Goal: Use online tool/utility: Utilize a website feature to perform a specific function

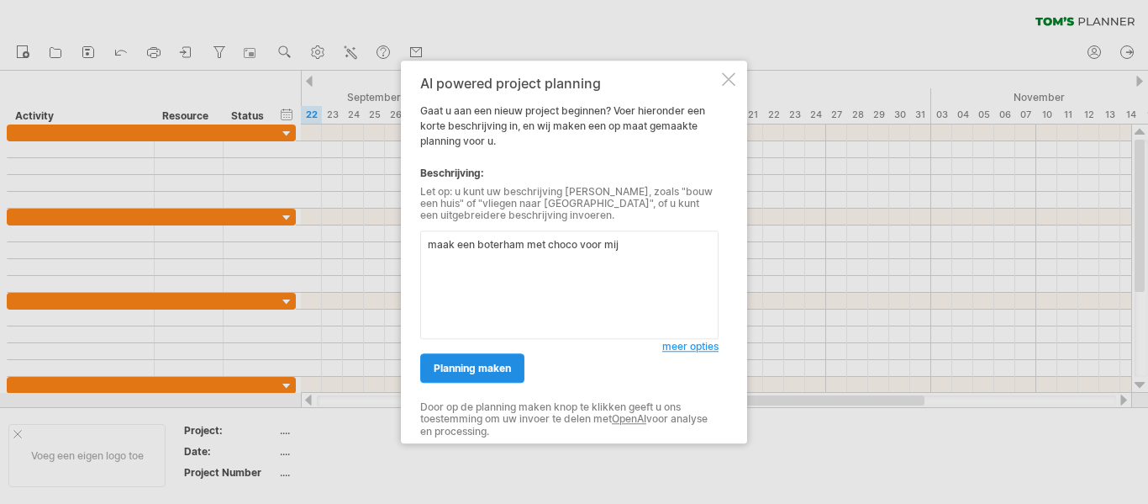
type textarea "maak een boterham met choco voor mij"
click at [509, 371] on span "planning maken" at bounding box center [472, 367] width 77 height 13
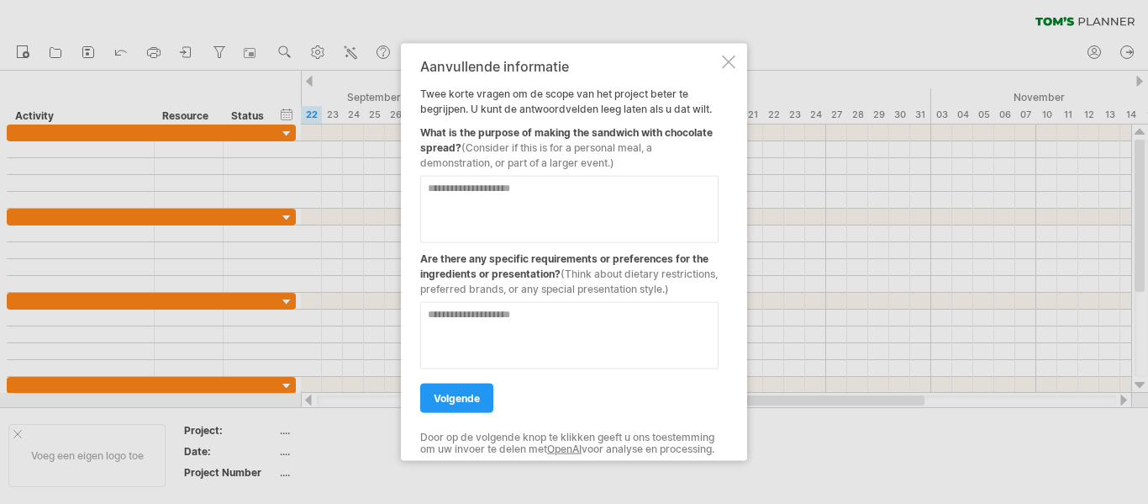
click at [618, 188] on textarea at bounding box center [569, 208] width 298 height 67
type textarea "**********"
click at [629, 307] on textarea at bounding box center [569, 334] width 298 height 67
type textarea "**********"
click at [474, 383] on link "volgende" at bounding box center [456, 397] width 73 height 29
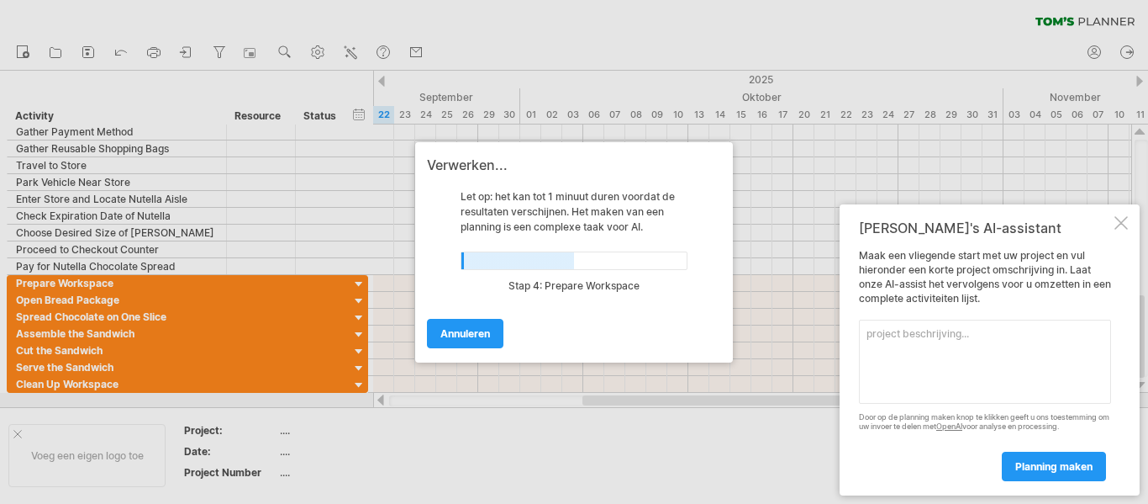
click at [1125, 210] on div "[PERSON_NAME]'s AI-assistant [PERSON_NAME] een vliegende start met uw project e…" at bounding box center [990, 349] width 300 height 291
click at [1120, 218] on div at bounding box center [1121, 222] width 13 height 13
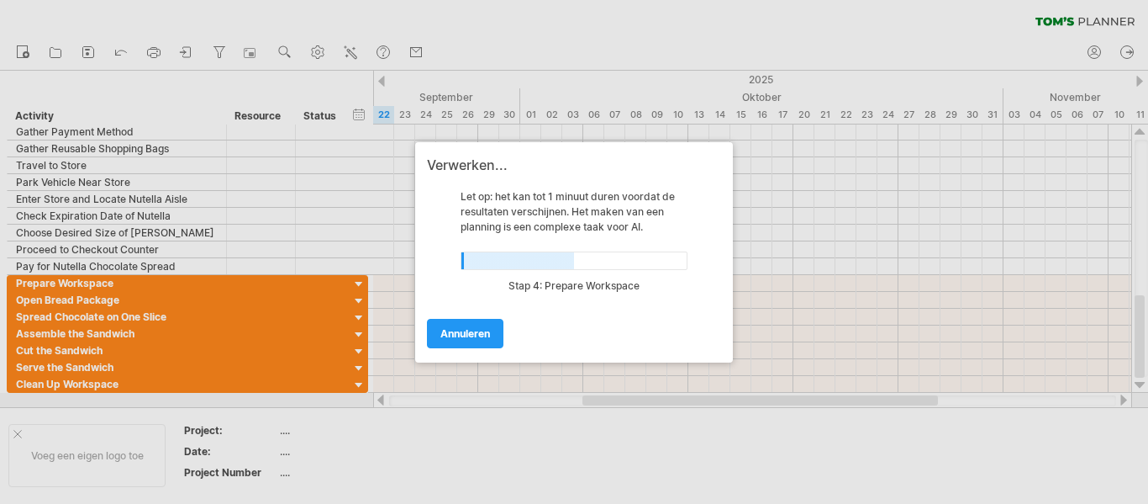
click at [962, 283] on div at bounding box center [574, 252] width 1148 height 504
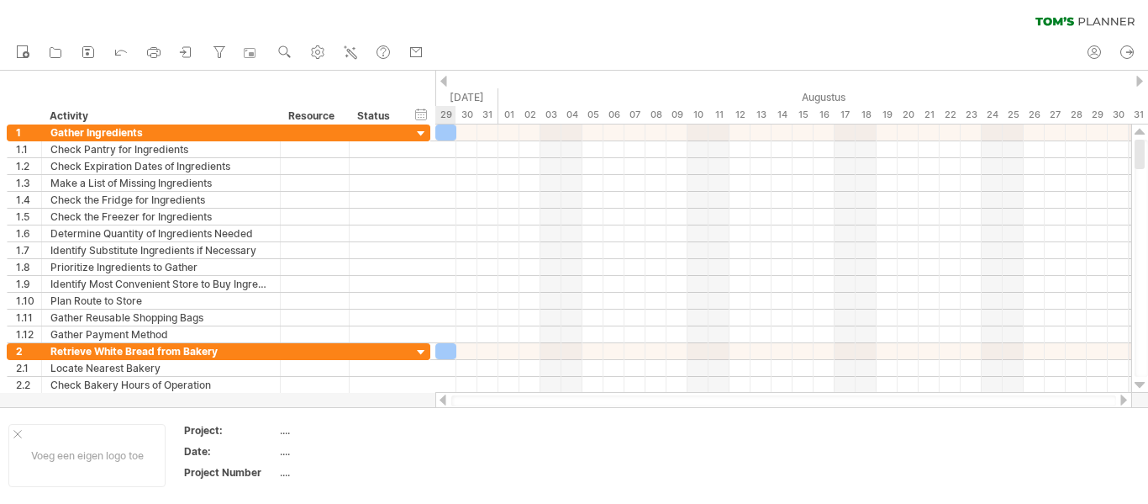
click at [962, 282] on div at bounding box center [783, 284] width 696 height 17
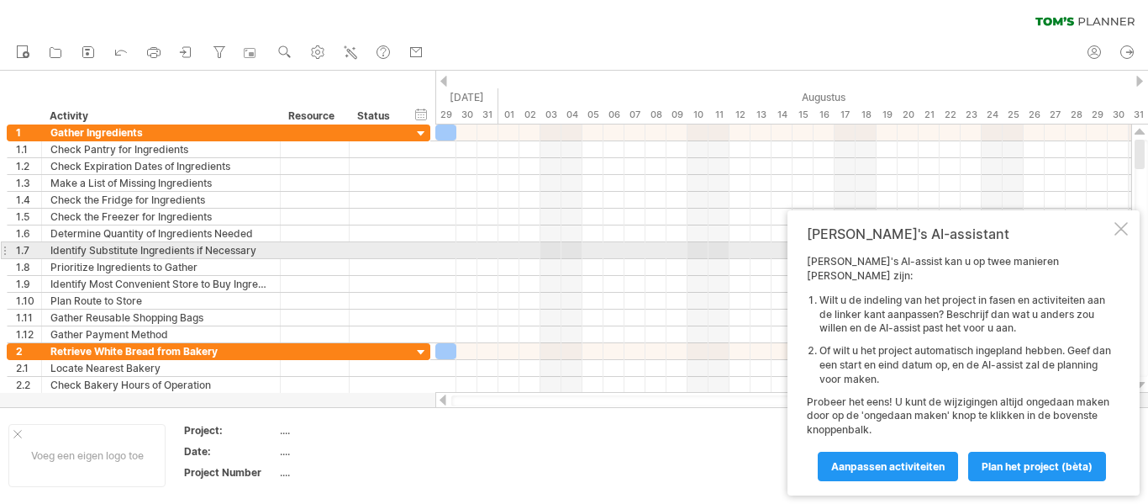
click at [1121, 235] on div at bounding box center [1121, 228] width 13 height 13
